Goal: Information Seeking & Learning: Learn about a topic

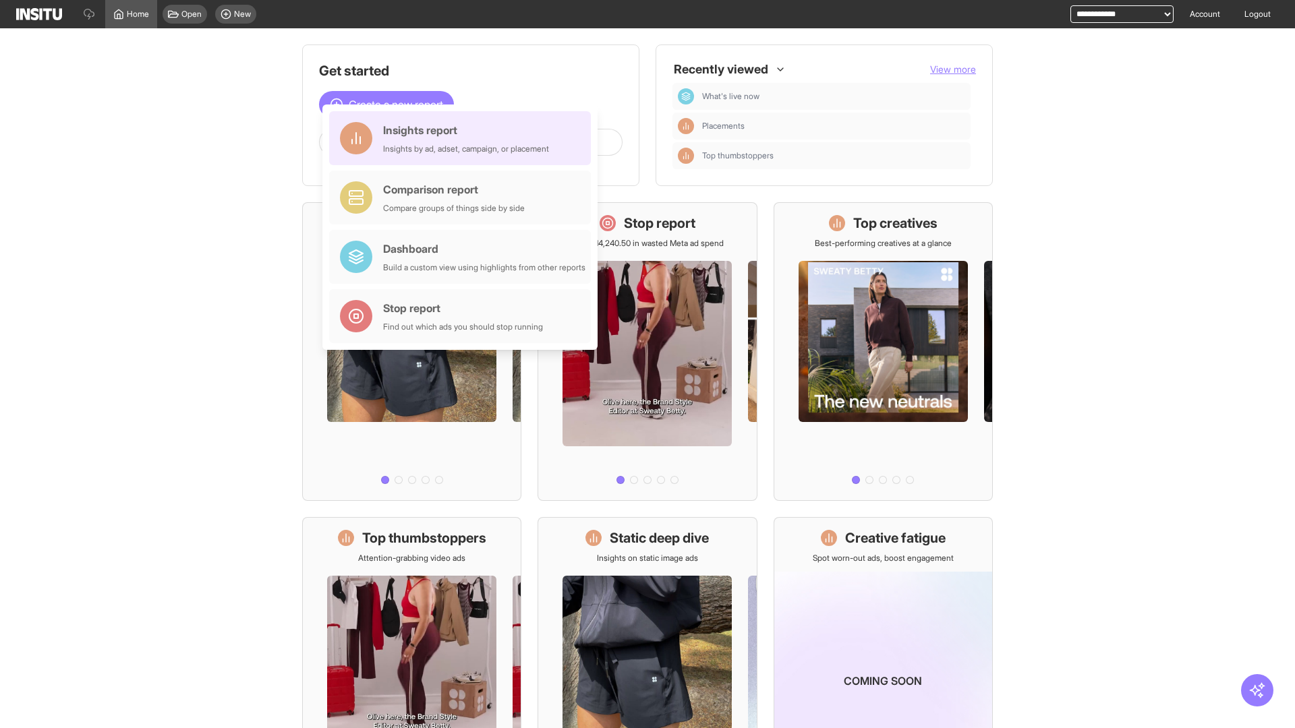
click at [463, 138] on div "Insights report Insights by ad, adset, campaign, or placement" at bounding box center [466, 138] width 166 height 32
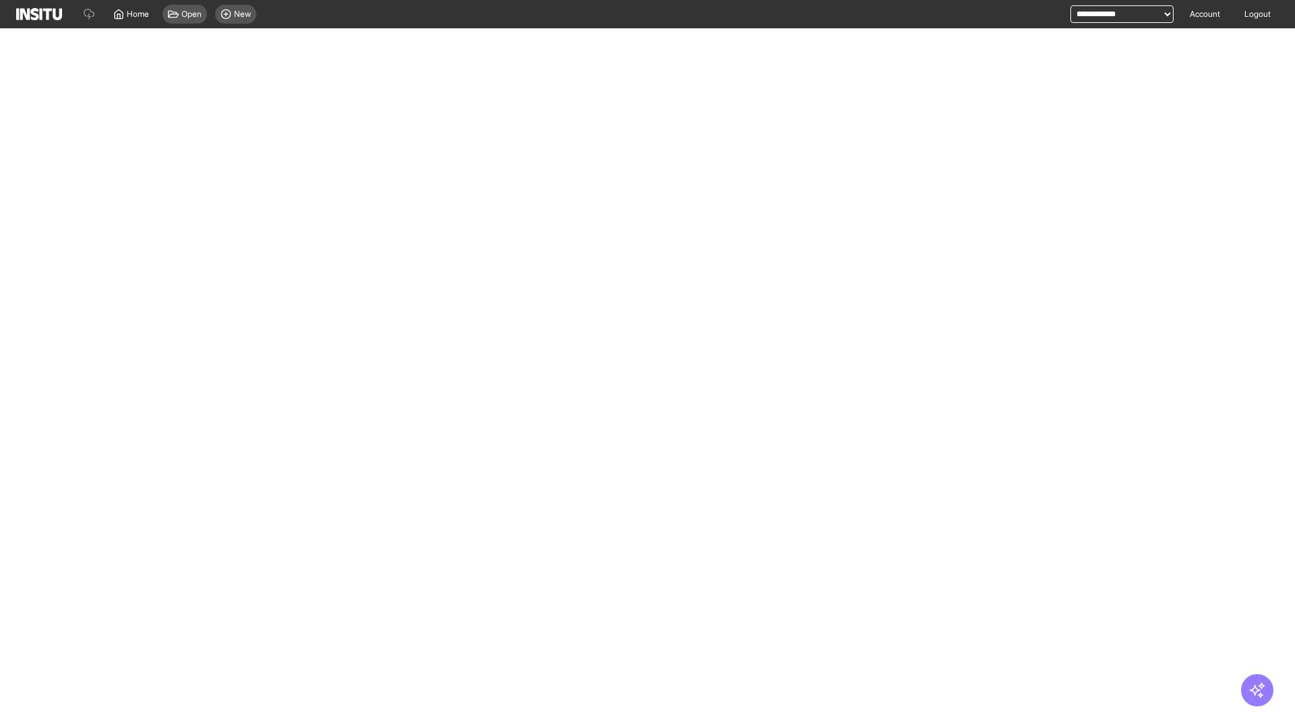
select select "**"
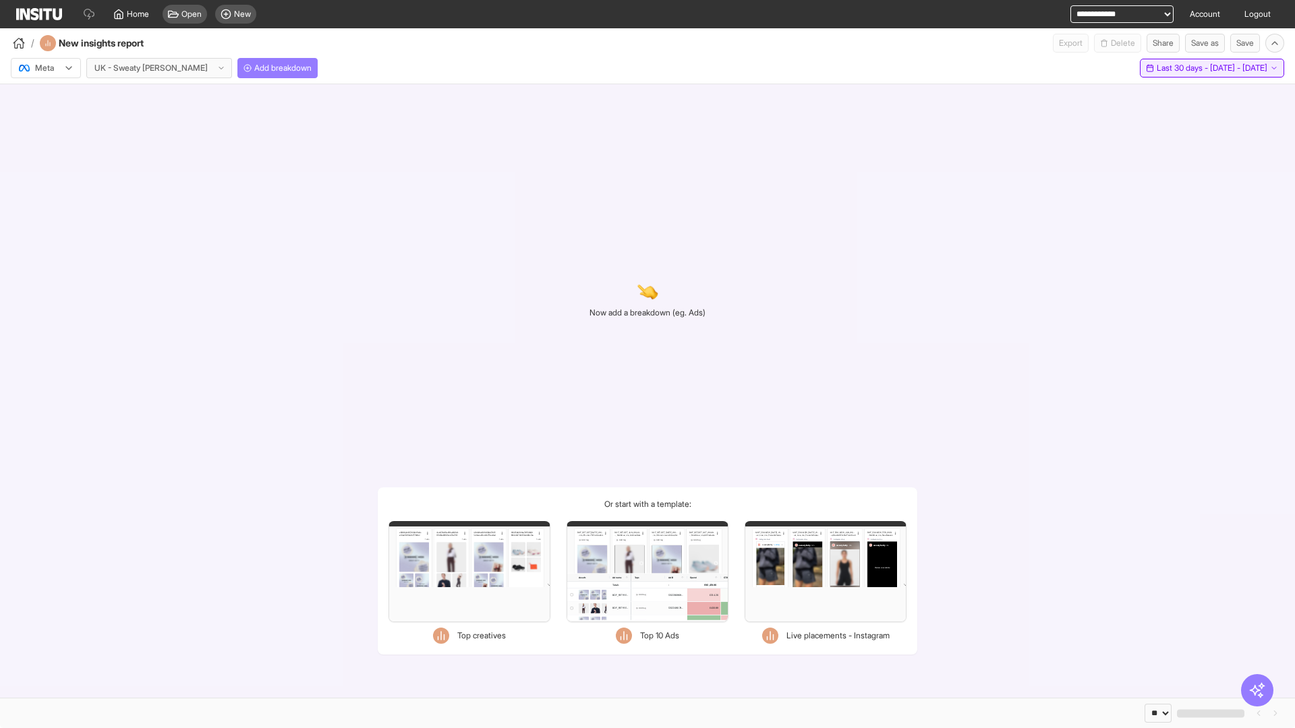
click at [1182, 68] on span "Last 30 days - [DATE] - [DATE]" at bounding box center [1212, 68] width 111 height 11
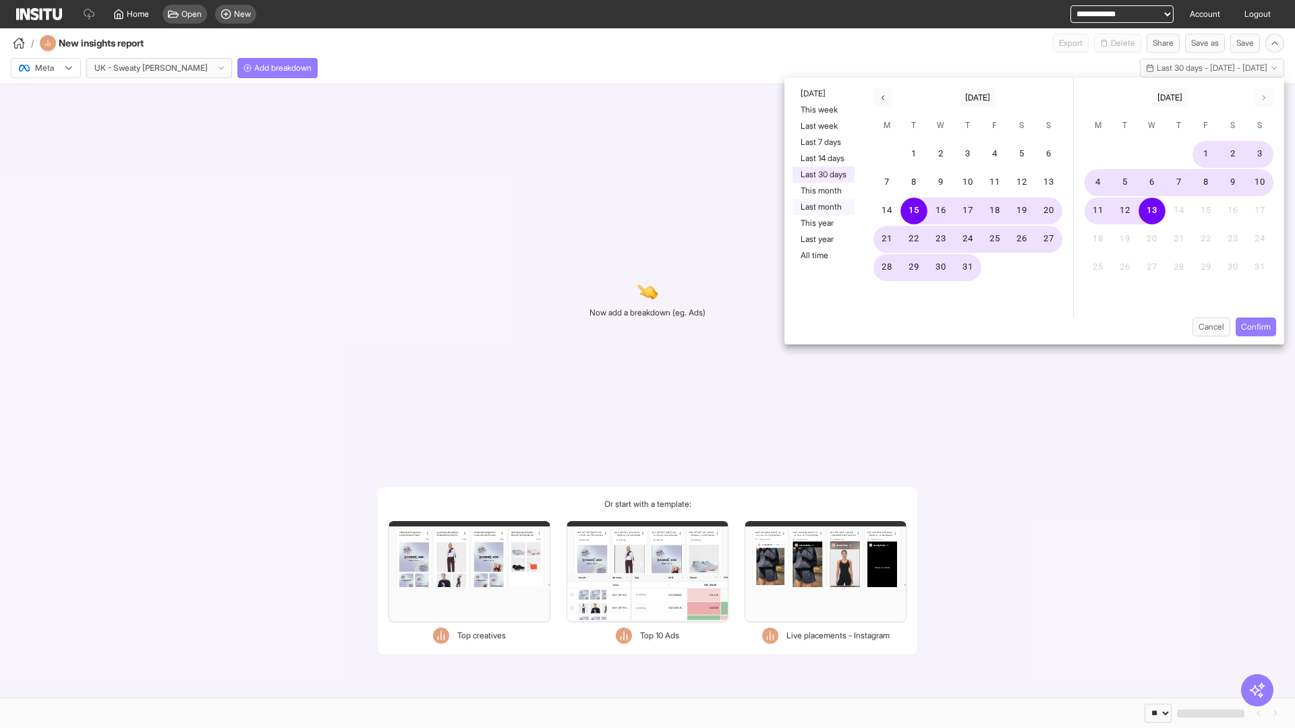
click at [822, 207] on button "Last month" at bounding box center [823, 207] width 62 height 16
